Goal: Task Accomplishment & Management: Manage account settings

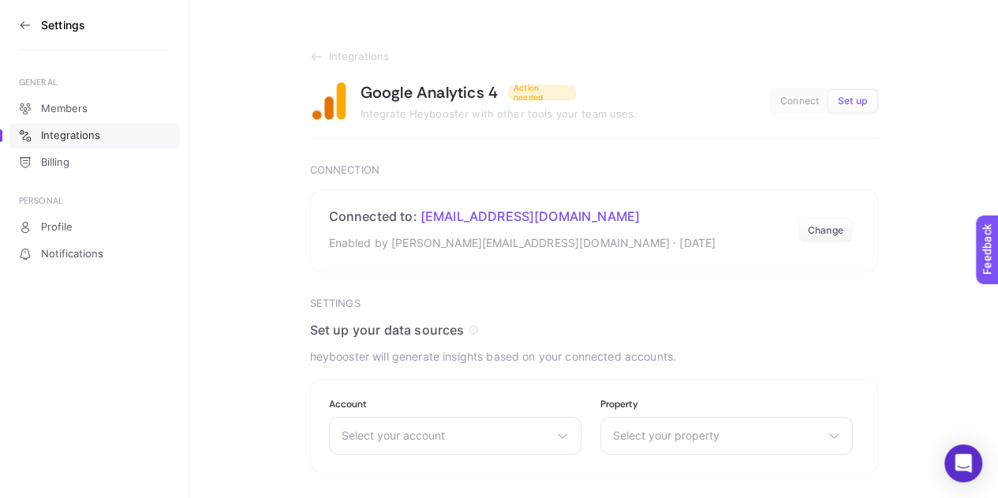
click at [805, 344] on article "Integrations Google Analytics 4 Action needed Integrate Heybooster with other t…" at bounding box center [594, 291] width 568 height 480
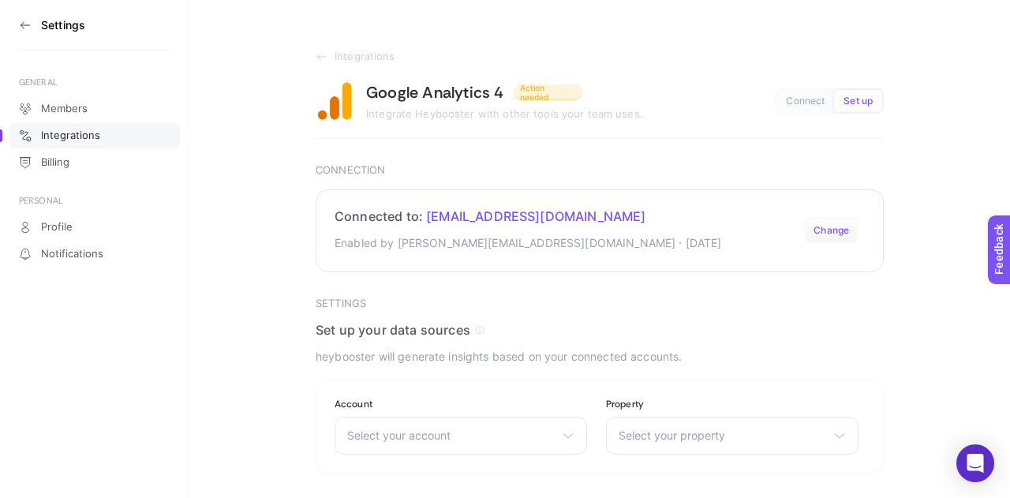
click at [821, 228] on div "Settings GENERAL Members Integrations Billing PERSONAL Profile Notifications In…" at bounding box center [505, 265] width 1010 height 530
click at [854, 108] on button "Set up" at bounding box center [858, 101] width 48 height 22
click at [797, 103] on span "Connect" at bounding box center [805, 101] width 39 height 12
drag, startPoint x: 738, startPoint y: 329, endPoint x: 731, endPoint y: 337, distance: 10.1
click at [735, 335] on h4 "Set up your data sources" at bounding box center [600, 330] width 568 height 16
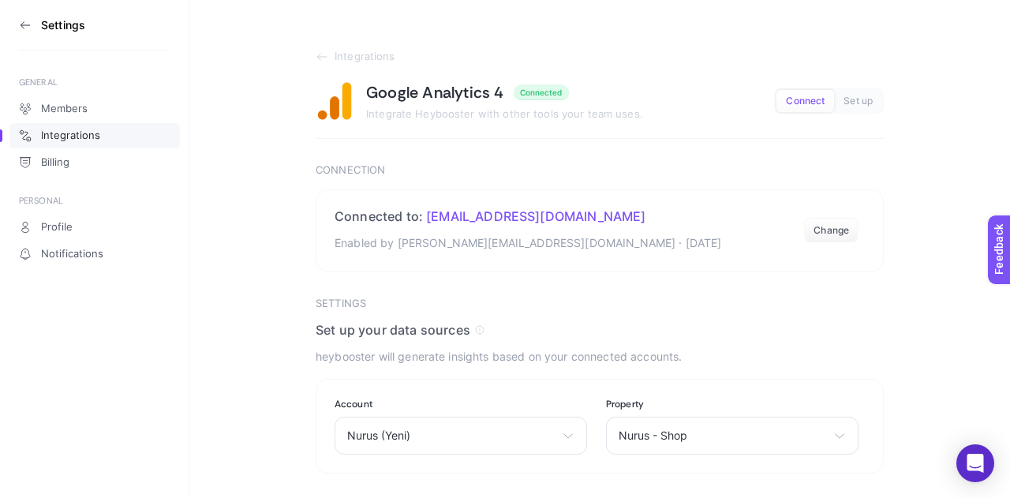
click at [392, 159] on article "Integrations Google Analytics 4 Connected Integrate Heybooster with other tools…" at bounding box center [600, 262] width 568 height 423
click at [860, 230] on section "Connected to: ceren.kkaracan@gmail.com Enabled by cerenk@nurus.com.tr · Aug 6, …" at bounding box center [600, 230] width 568 height 83
click at [838, 230] on button "Change" at bounding box center [831, 230] width 54 height 25
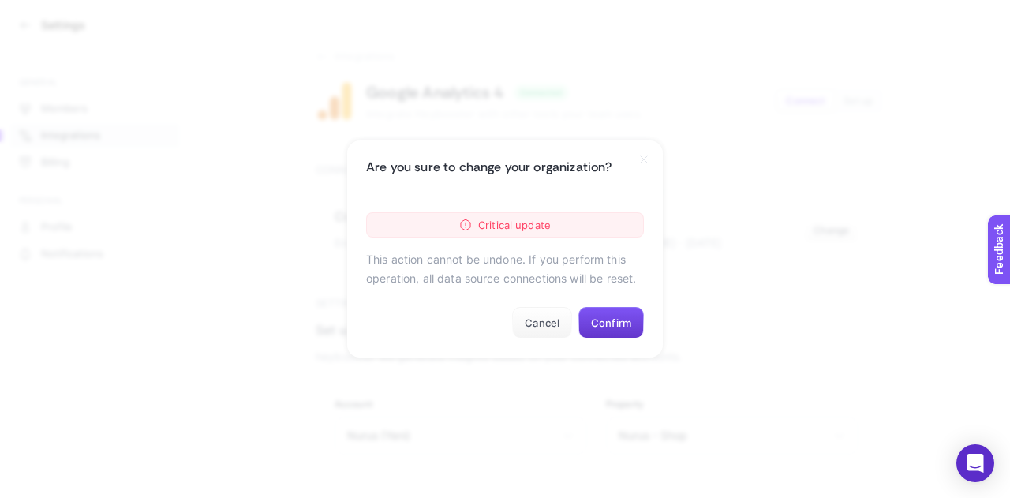
click at [613, 339] on button "Confirm" at bounding box center [610, 323] width 65 height 32
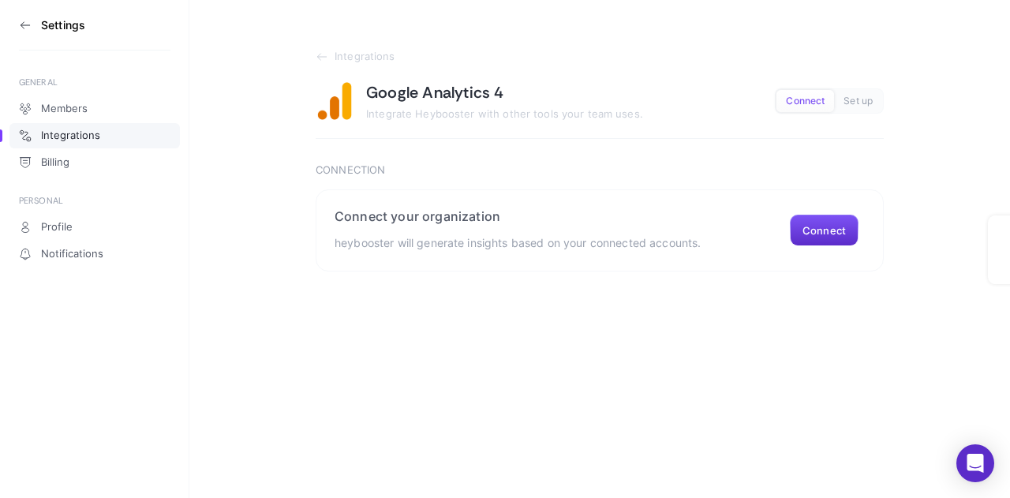
click at [847, 271] on html "Settings GENERAL Members Integrations Billing PERSONAL Profile Notifications In…" at bounding box center [505, 135] width 1010 height 271
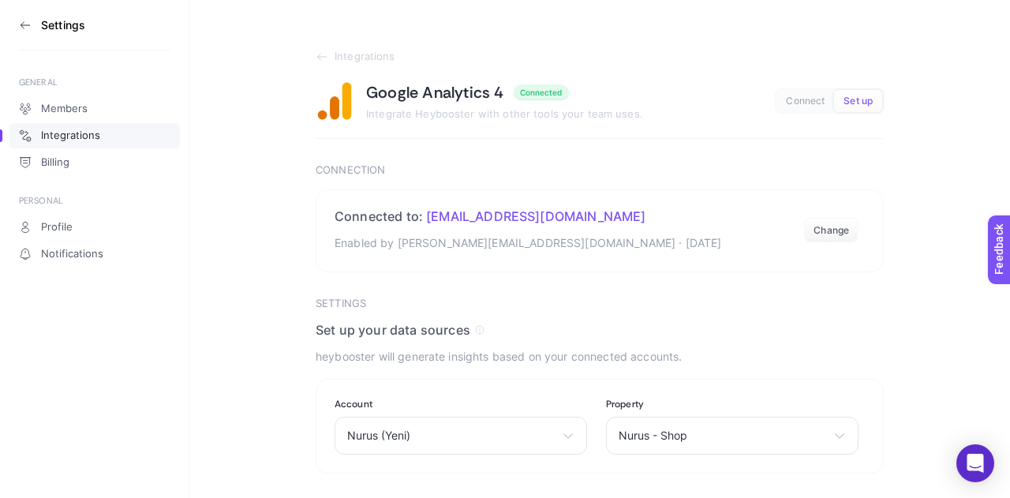
click at [817, 116] on div "Google Analytics 4 Connected Integrate Heybooster with other tools your team us…" at bounding box center [600, 101] width 568 height 38
click at [812, 102] on span "Connect" at bounding box center [805, 101] width 39 height 12
click at [841, 102] on button "Set up" at bounding box center [858, 101] width 48 height 22
click at [822, 105] on span "Connect" at bounding box center [805, 101] width 39 height 12
click at [737, 373] on section "Settings Set up your data sources heybooster will generate insights based on yo…" at bounding box center [600, 385] width 568 height 177
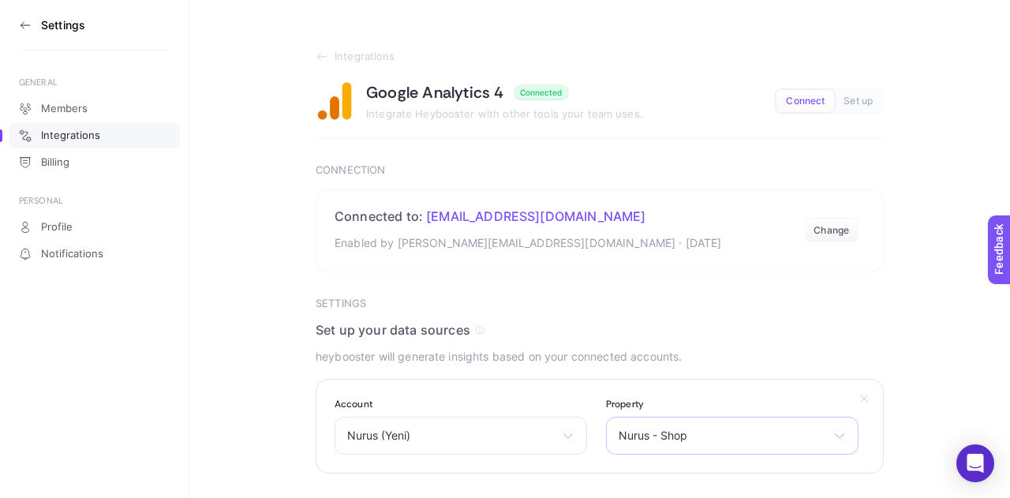
click at [717, 444] on div "Nurus - Shop Nurus - Shop Nurus - Kurumsal Nurus - Test Nurus - Master Nurus - …" at bounding box center [732, 436] width 253 height 38
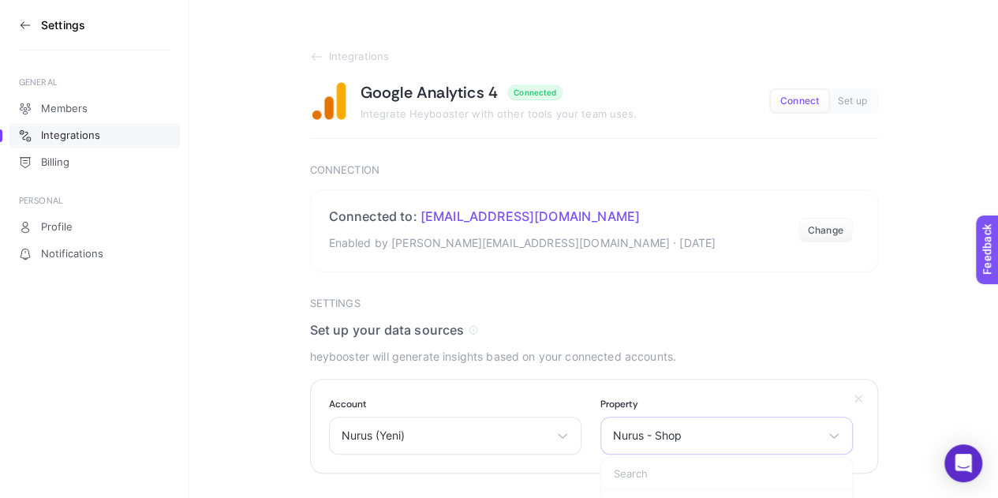
scroll to position [155, 0]
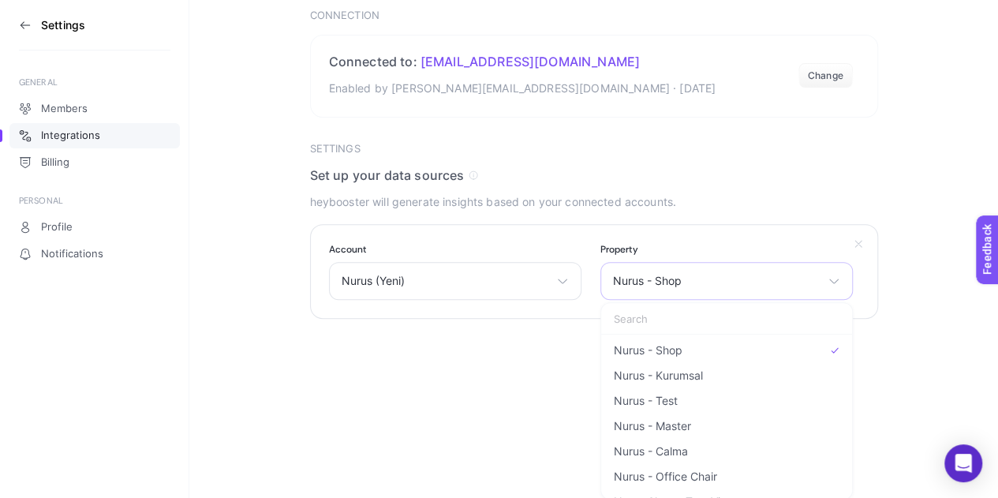
click at [720, 283] on span "Nurus - Shop" at bounding box center [717, 281] width 208 height 13
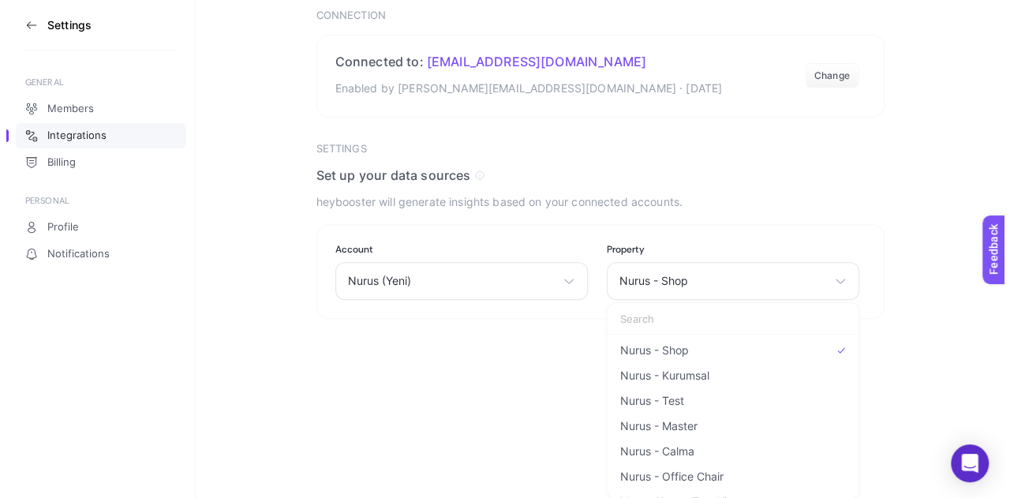
scroll to position [0, 0]
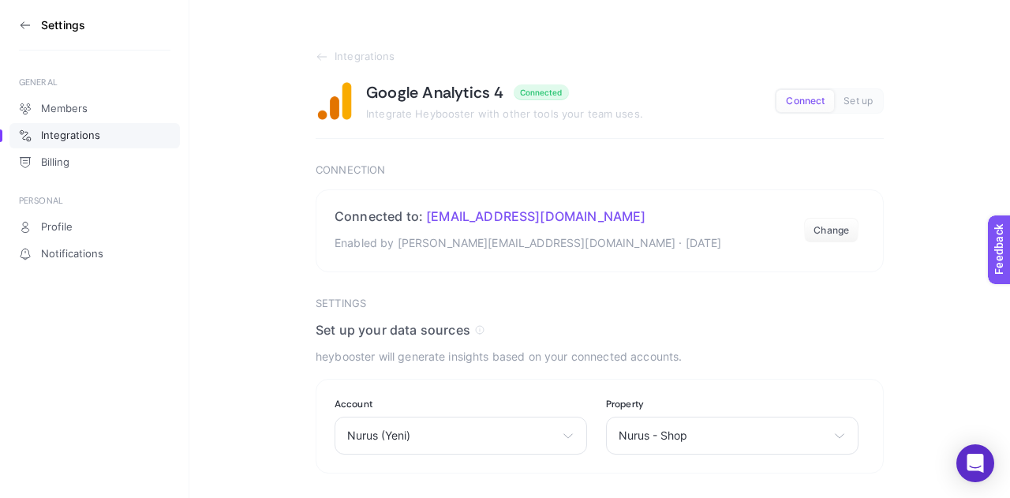
click at [713, 289] on article "Integrations Google Analytics 4 Connected Integrate Heybooster with other tools…" at bounding box center [600, 262] width 568 height 423
